Goal: Information Seeking & Learning: Learn about a topic

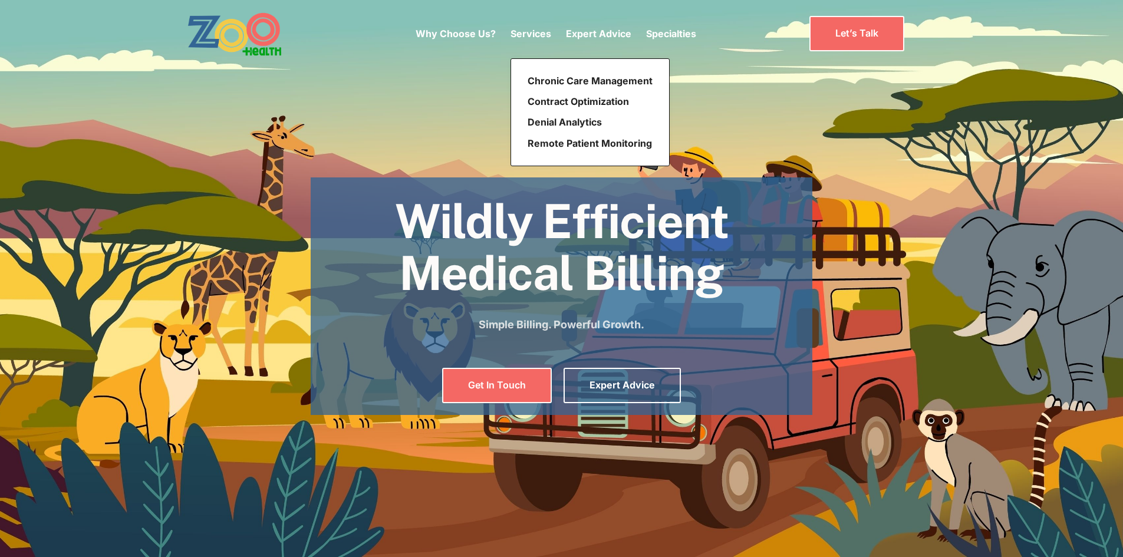
click at [536, 39] on p "Services" at bounding box center [530, 34] width 41 height 14
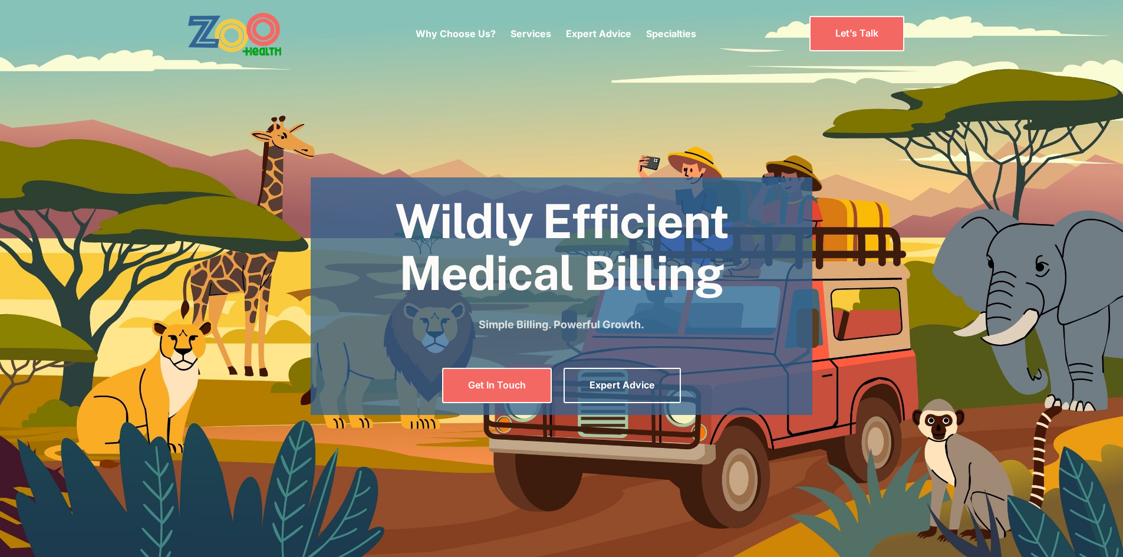
click at [536, 39] on p "Services" at bounding box center [530, 34] width 41 height 14
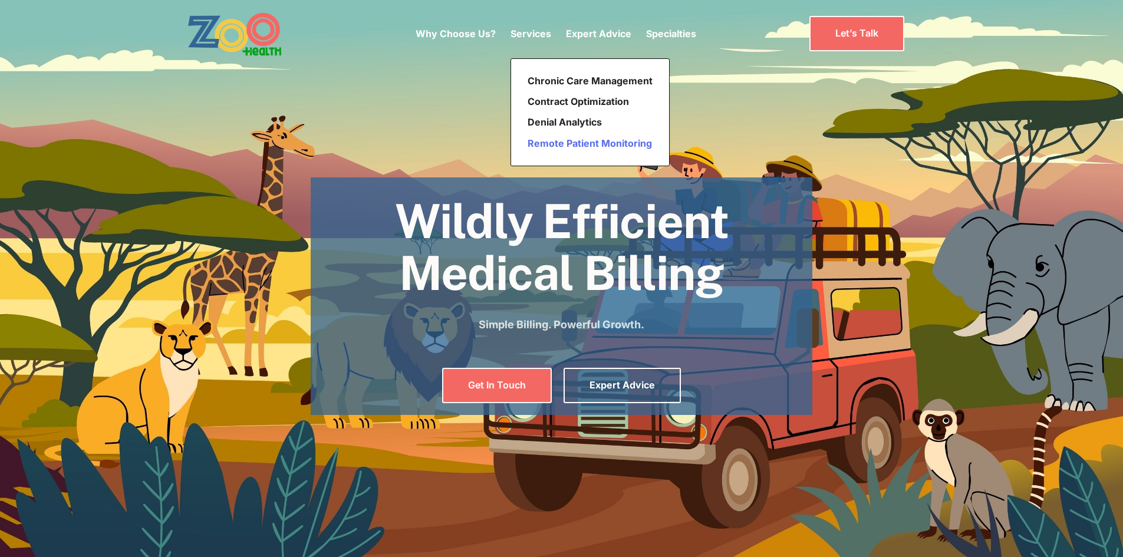
click at [564, 146] on link "Remote Patient Monitoring" at bounding box center [590, 143] width 134 height 21
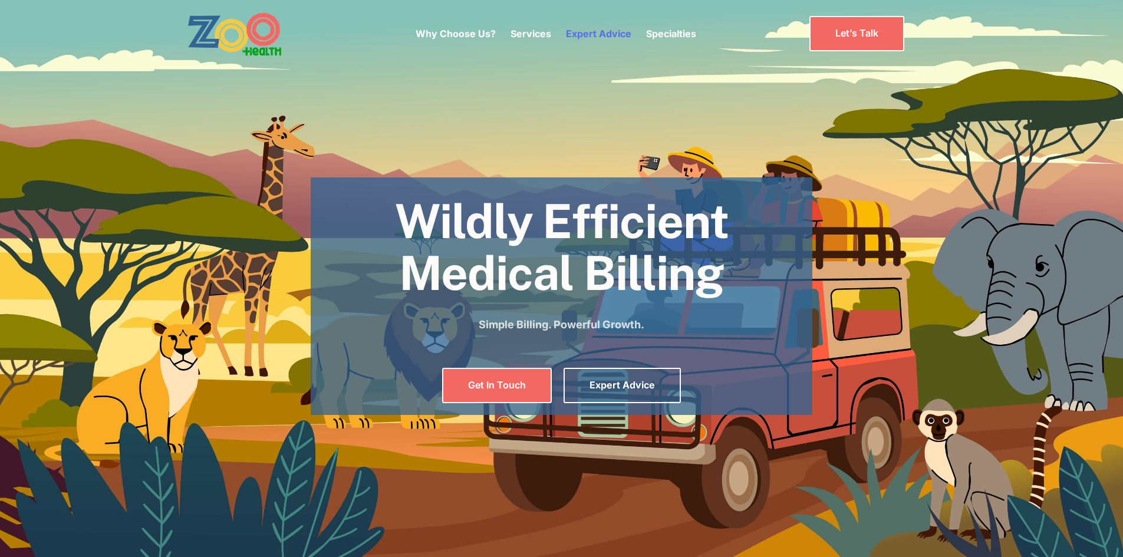
click at [602, 32] on link "Expert Advice" at bounding box center [598, 34] width 65 height 12
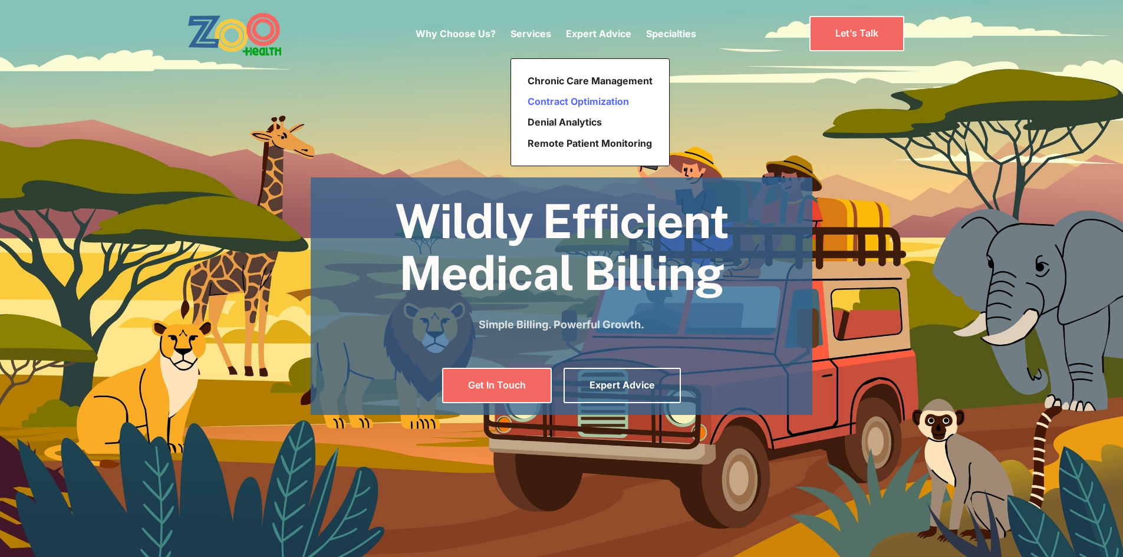
click at [539, 98] on link "Contract Optimization" at bounding box center [590, 101] width 134 height 21
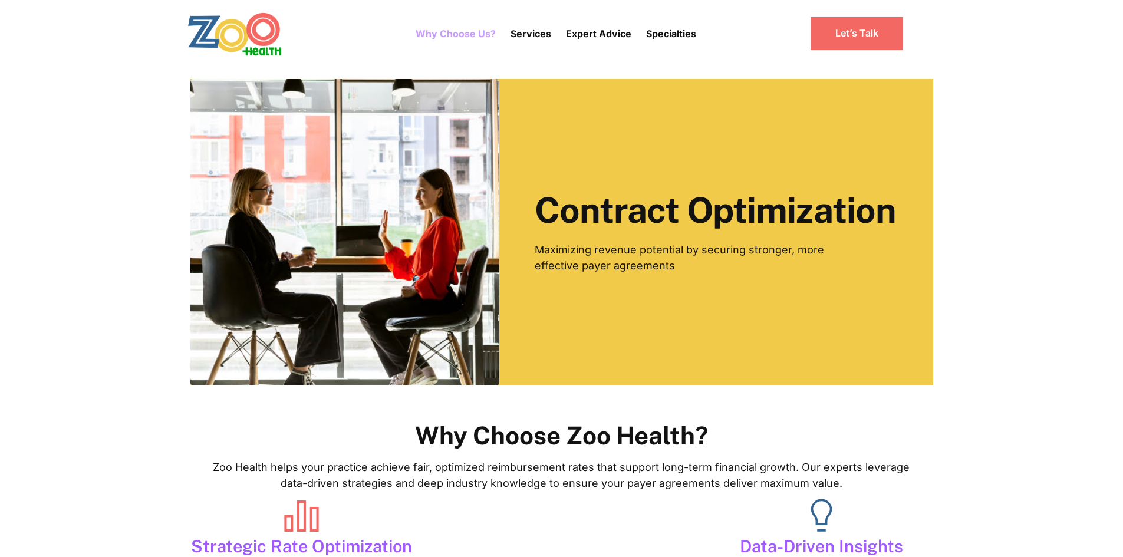
click at [441, 38] on link "Why Choose Us?" at bounding box center [456, 33] width 80 height 33
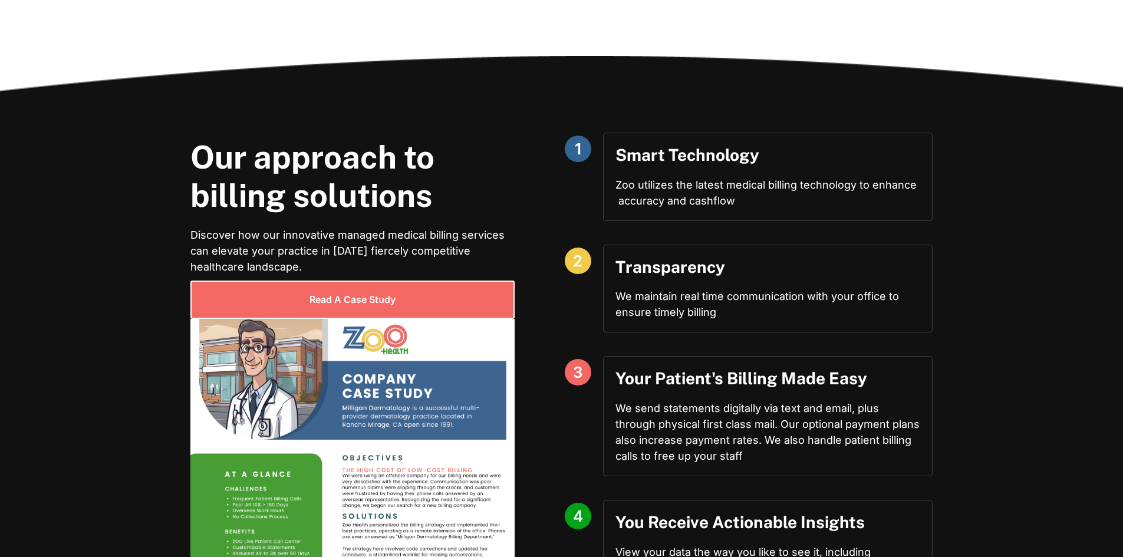
scroll to position [648, 0]
